Goal: Transaction & Acquisition: Book appointment/travel/reservation

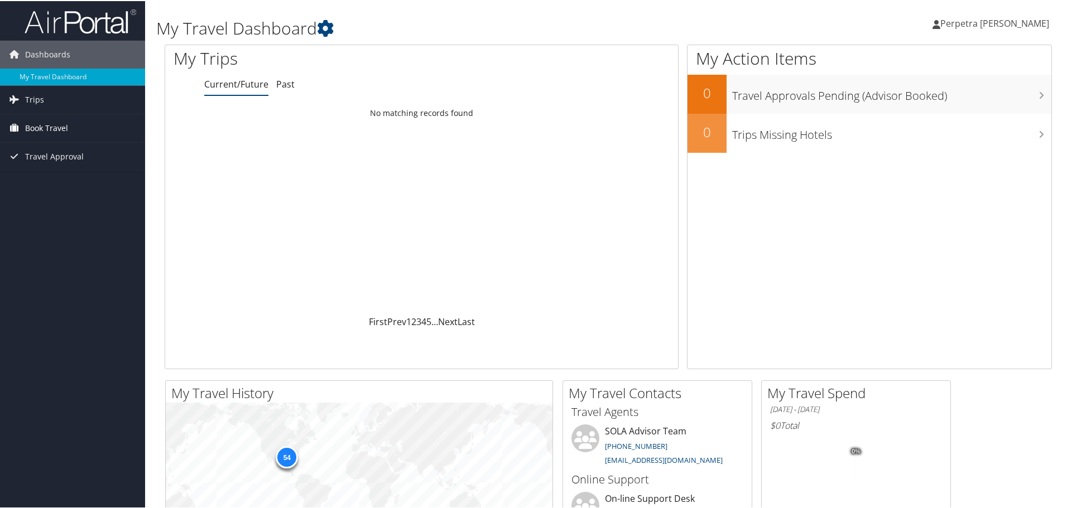
click at [56, 127] on span "Book Travel" at bounding box center [46, 127] width 43 height 28
click at [62, 165] on link "Book/Manage Online Trips" at bounding box center [72, 166] width 145 height 17
